Goal: Transaction & Acquisition: Purchase product/service

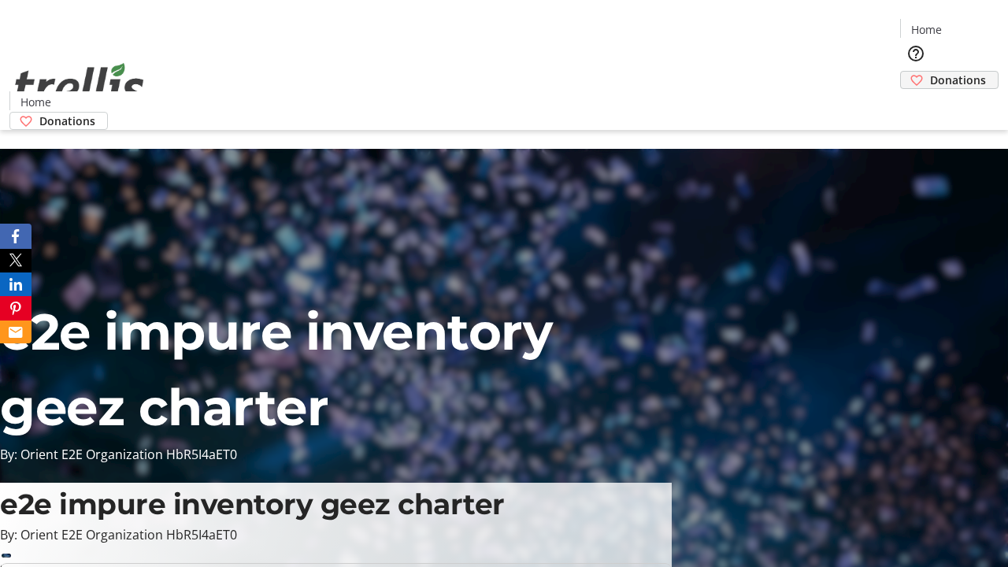
click at [930, 72] on span "Donations" at bounding box center [958, 80] width 56 height 17
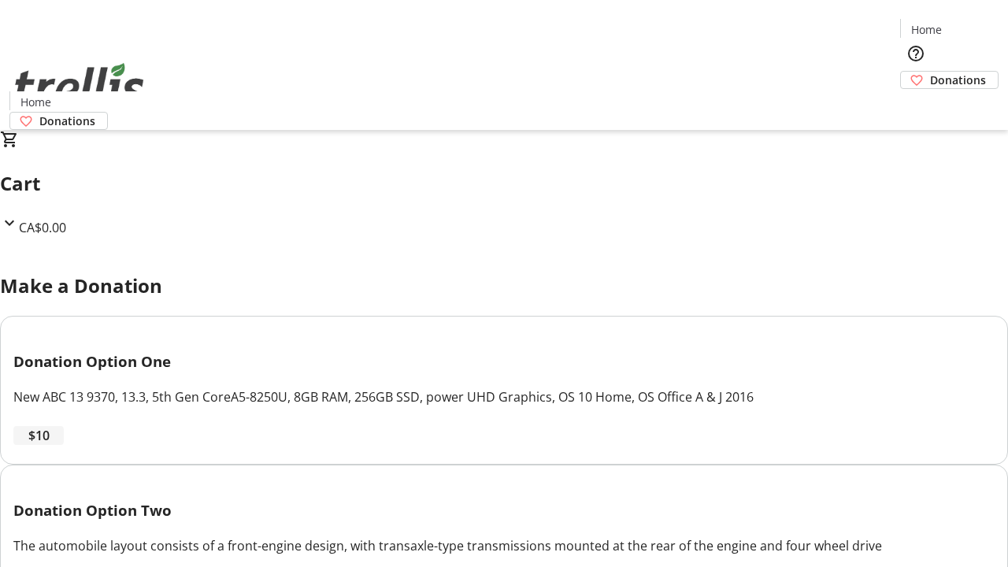
click at [50, 445] on span "$10" at bounding box center [38, 435] width 21 height 19
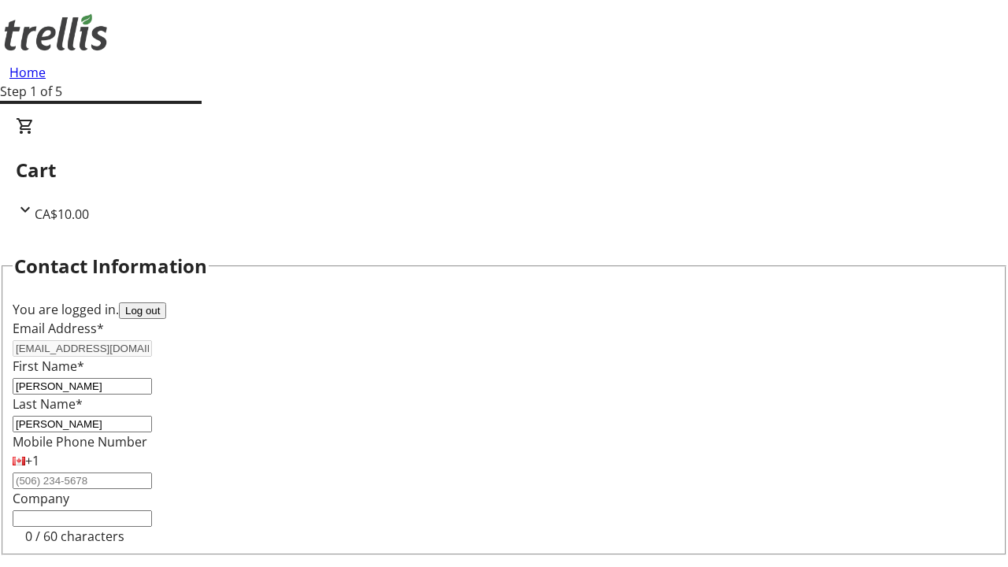
select select "CA"
type input "Kelowna"
select select "BC"
type input "Kelowna"
type input "V1Y 0C2"
